Goal: Task Accomplishment & Management: Use online tool/utility

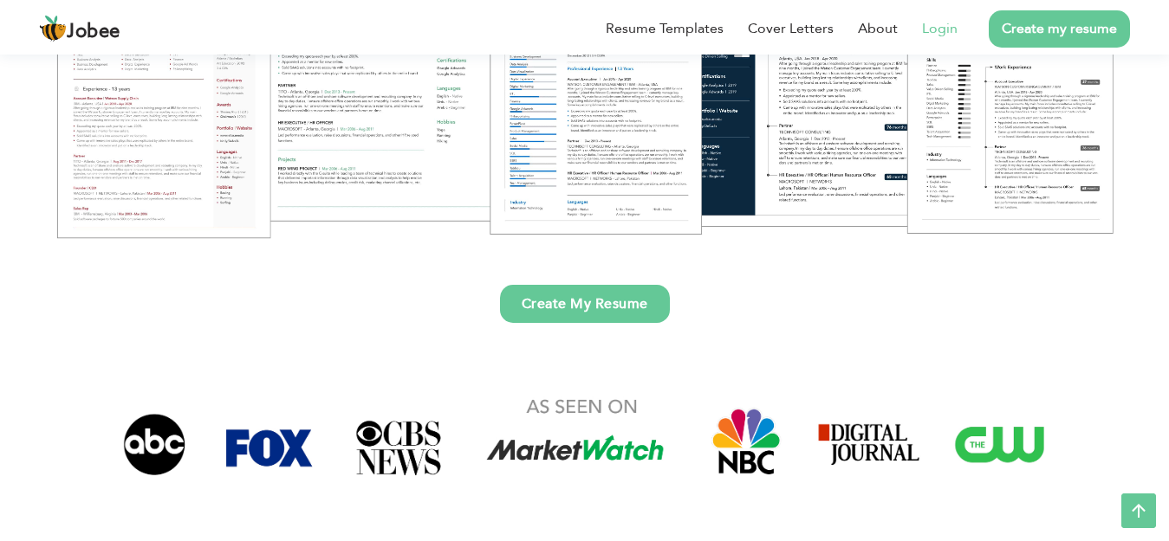
scroll to position [346, 0]
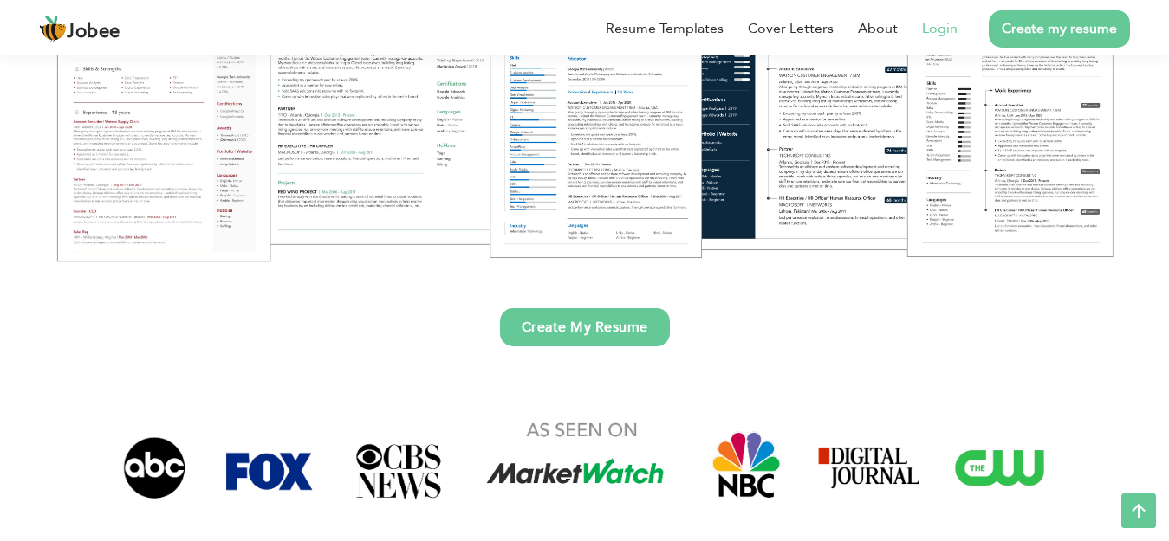
click at [937, 26] on link "Login" at bounding box center [940, 28] width 36 height 21
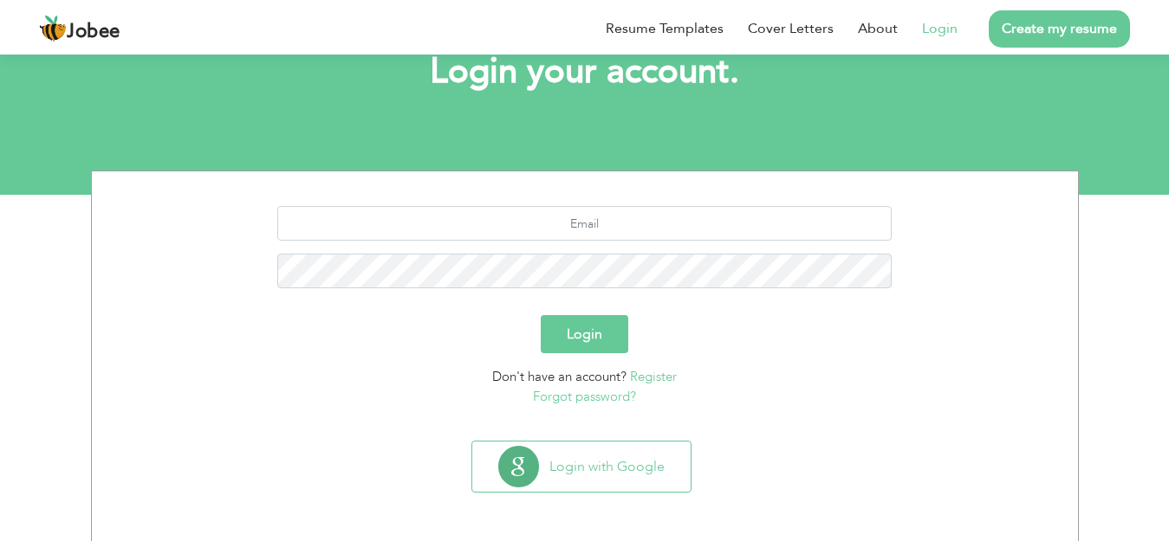
scroll to position [116, 0]
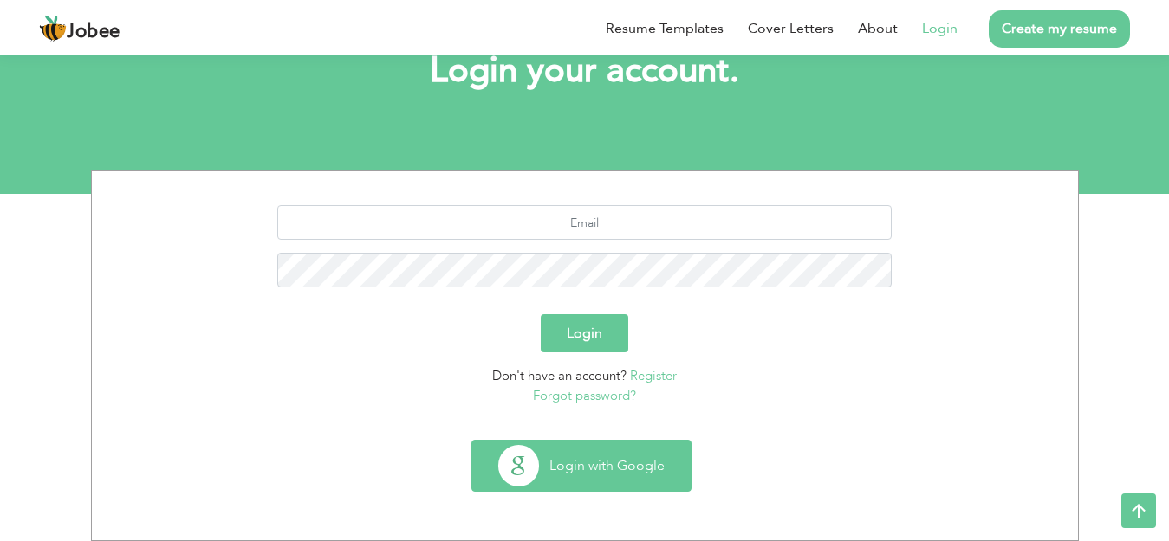
click at [640, 457] on button "Login with Google" at bounding box center [581, 466] width 218 height 50
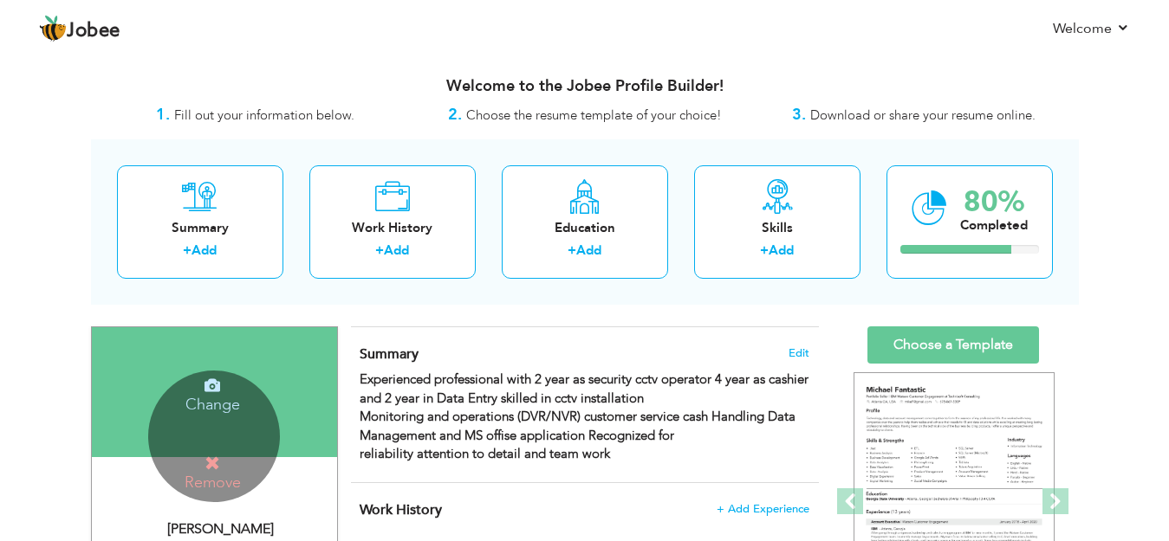
click at [225, 469] on h4 "Remove" at bounding box center [213, 473] width 124 height 37
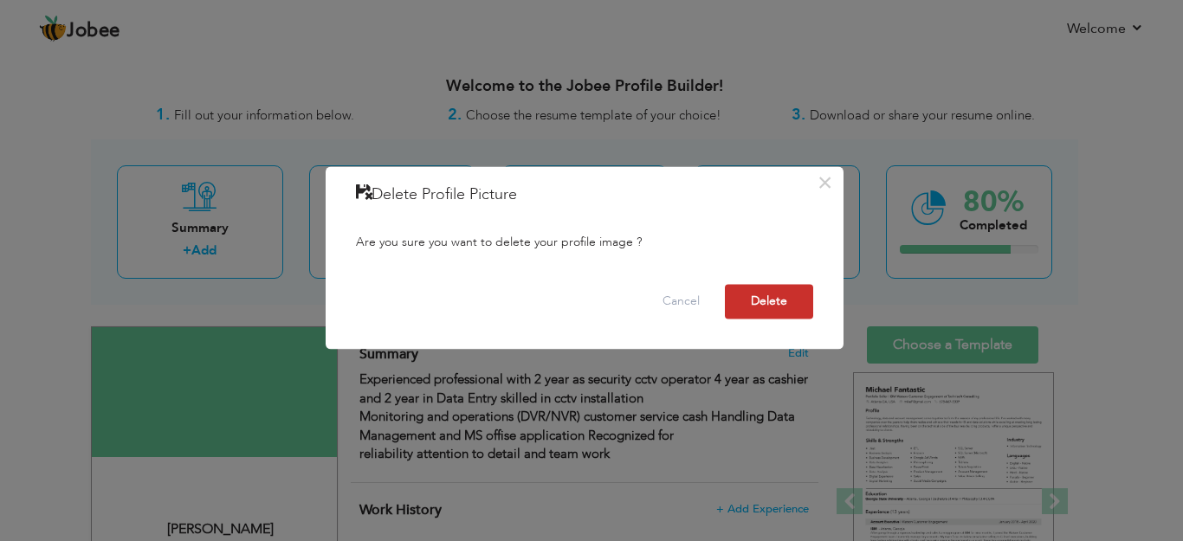
click at [794, 307] on button "Delete" at bounding box center [769, 301] width 88 height 35
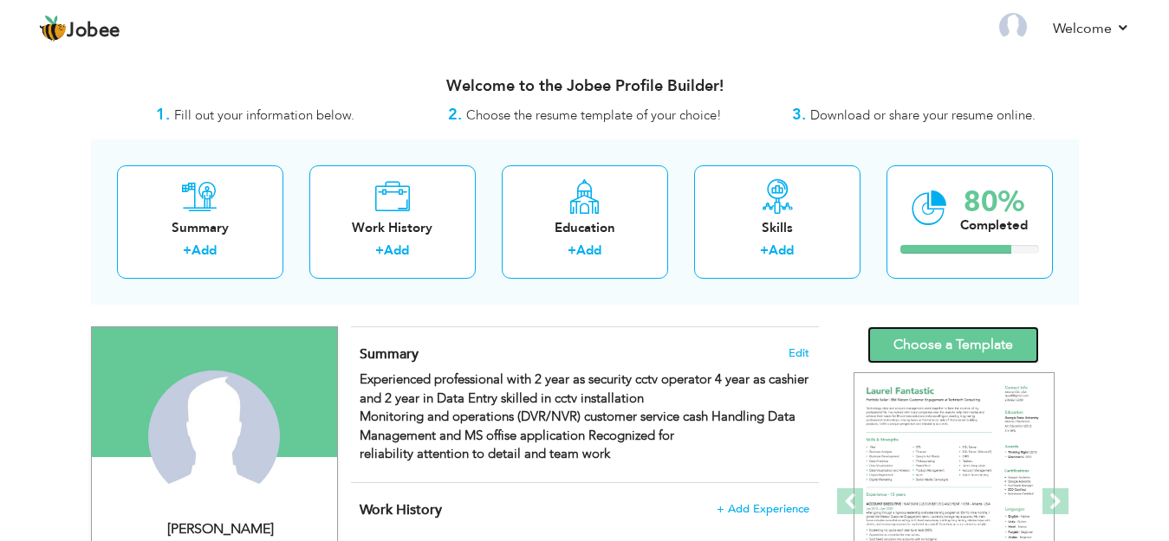
click at [956, 339] on link "Choose a Template" at bounding box center [953, 345] width 172 height 37
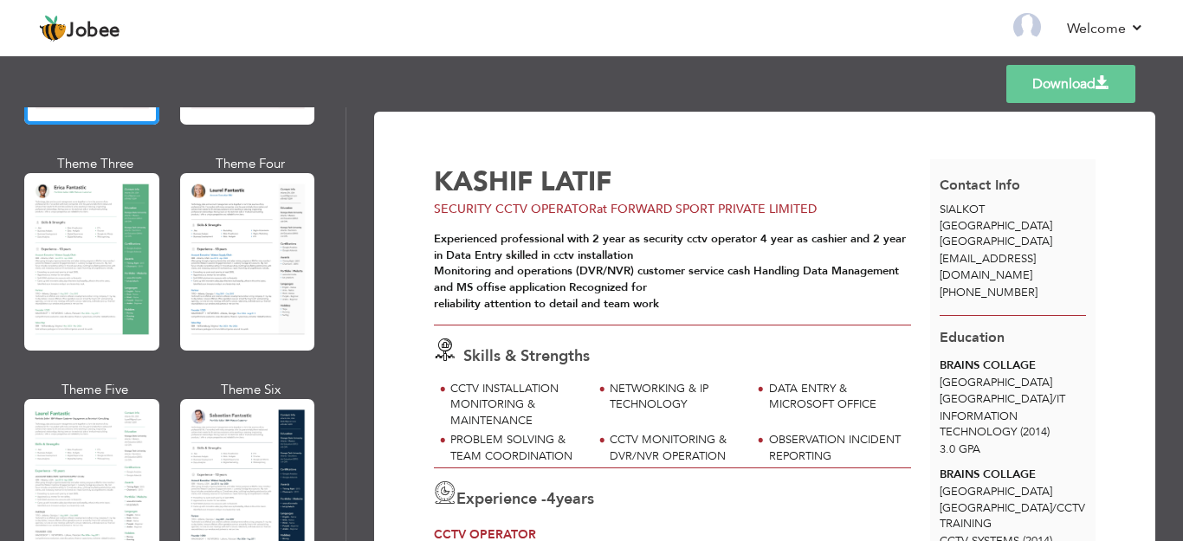
scroll to position [260, 0]
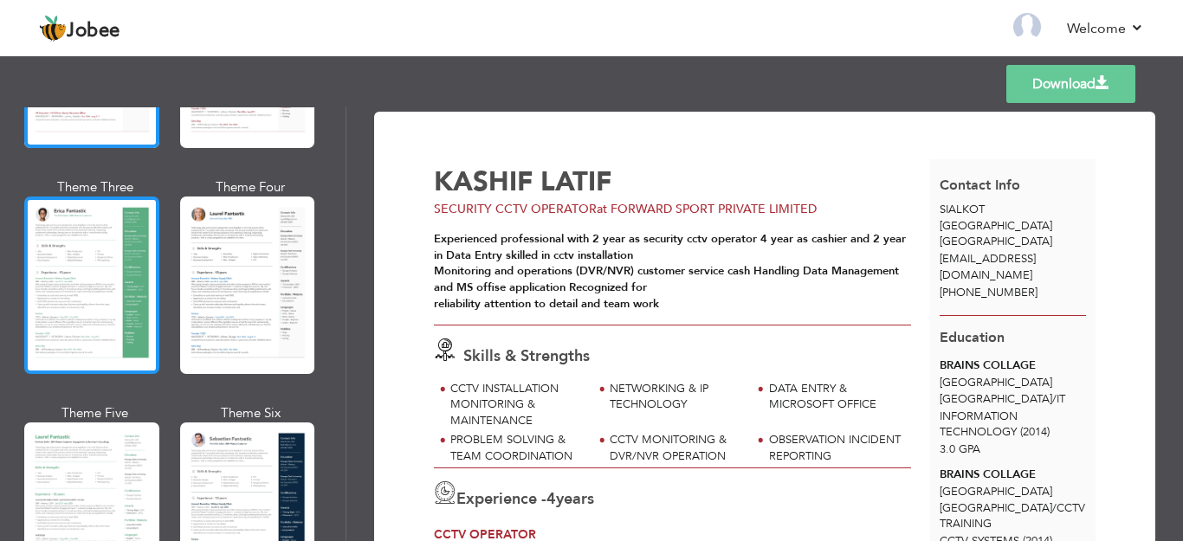
click at [127, 286] on div at bounding box center [91, 286] width 135 height 178
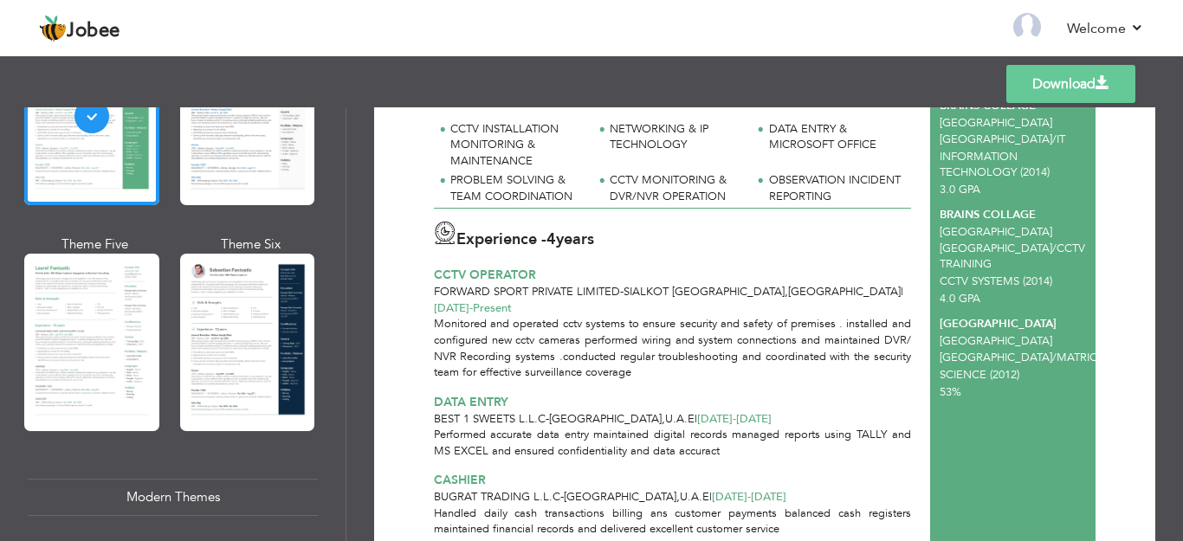
scroll to position [433, 0]
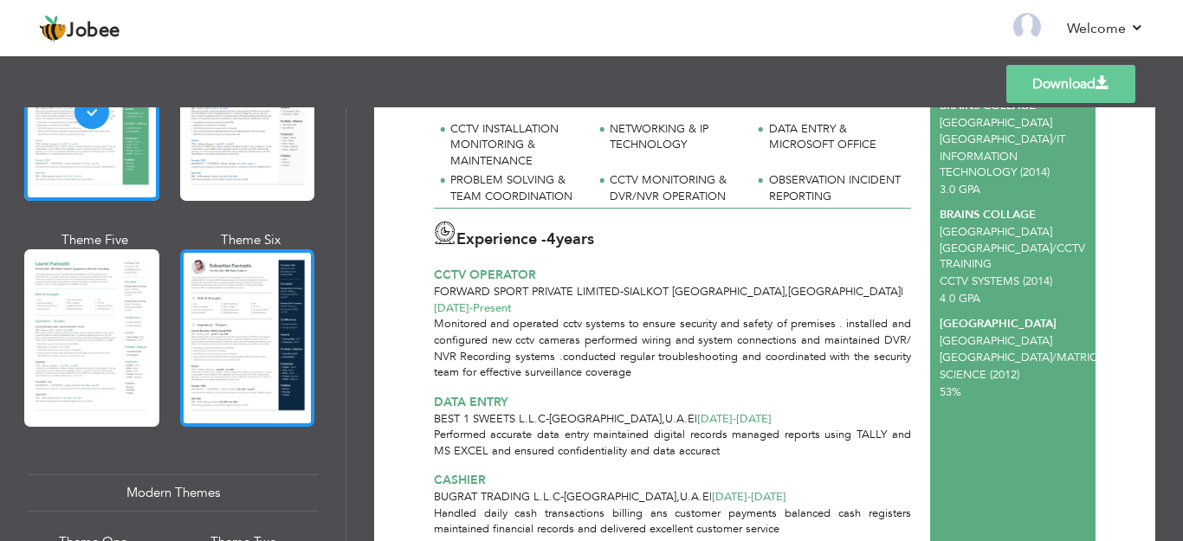
click at [264, 353] on div at bounding box center [247, 338] width 135 height 178
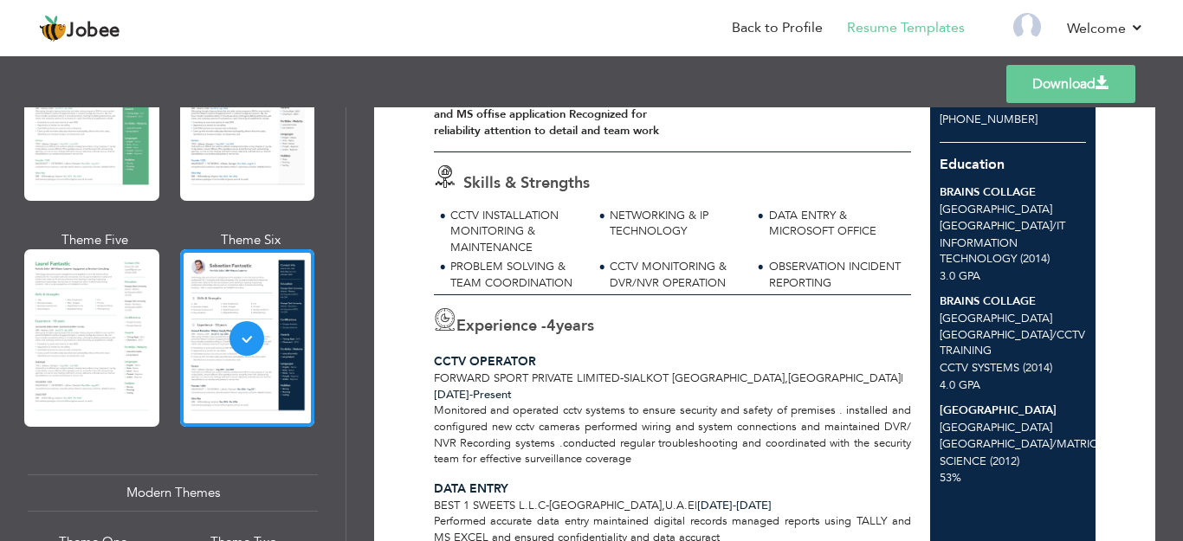
scroll to position [0, 0]
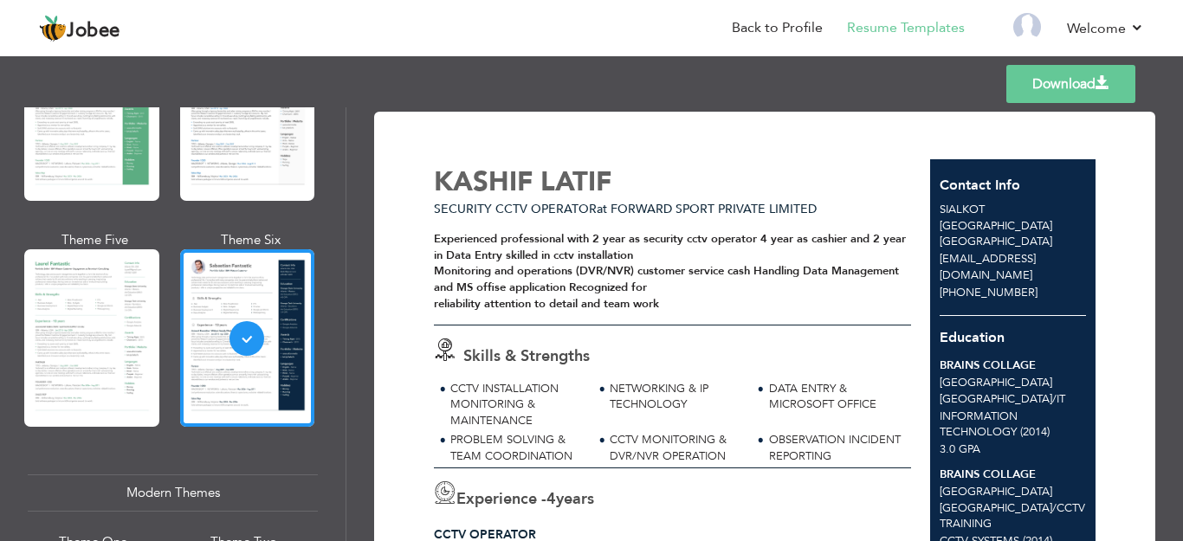
click at [1058, 74] on link "Download" at bounding box center [1071, 84] width 129 height 38
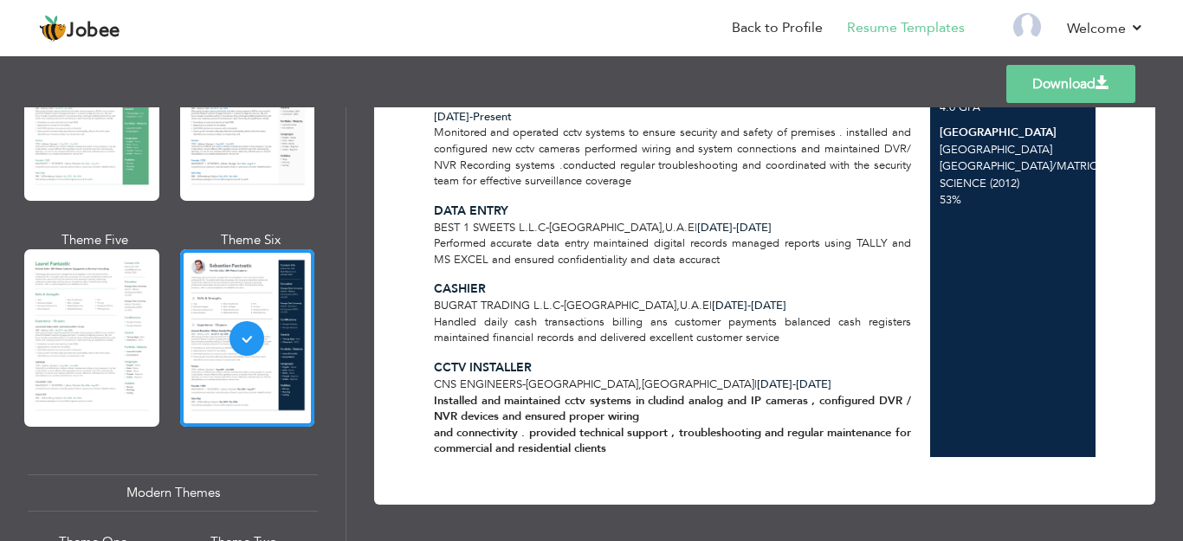
scroll to position [435, 0]
